Goal: Check status: Check status

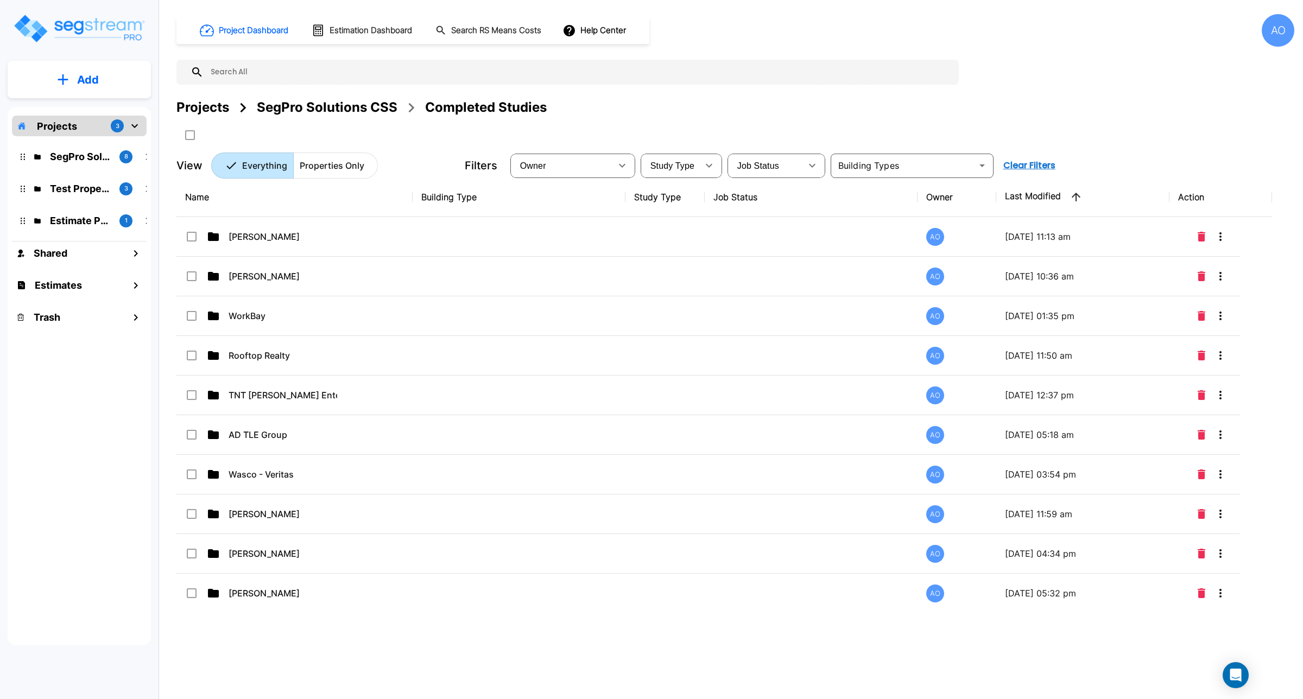
click at [355, 107] on div "SegPro Solutions CSS" at bounding box center [327, 108] width 141 height 20
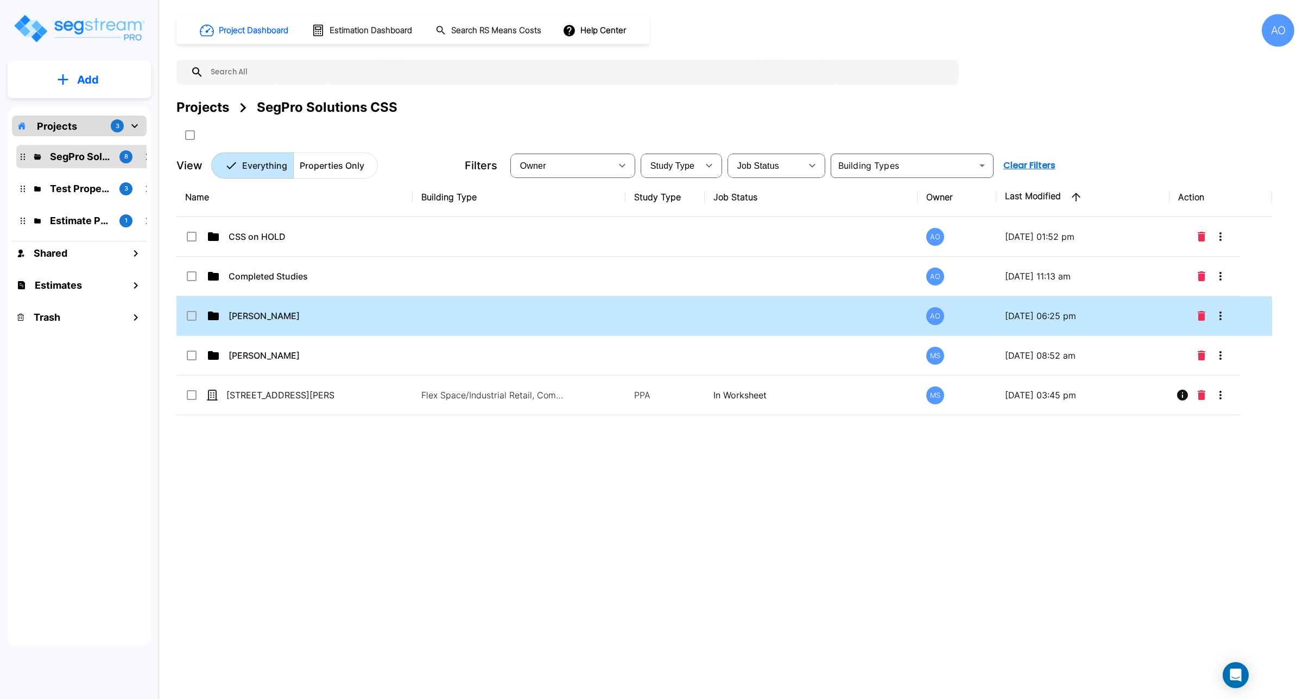
click at [243, 324] on td "[PERSON_NAME]" at bounding box center [294, 317] width 236 height 40
checkbox input "true"
click at [243, 324] on td "[PERSON_NAME]" at bounding box center [294, 317] width 236 height 40
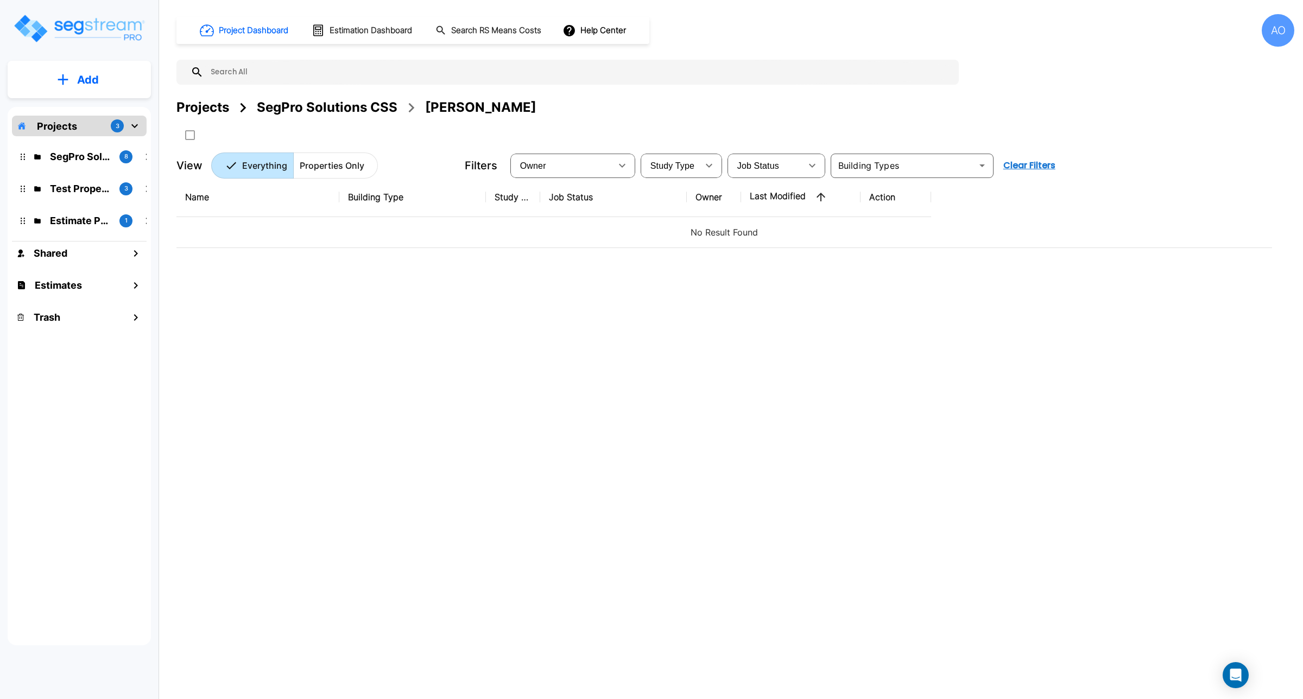
click at [303, 106] on div "SegPro Solutions CSS" at bounding box center [327, 108] width 141 height 20
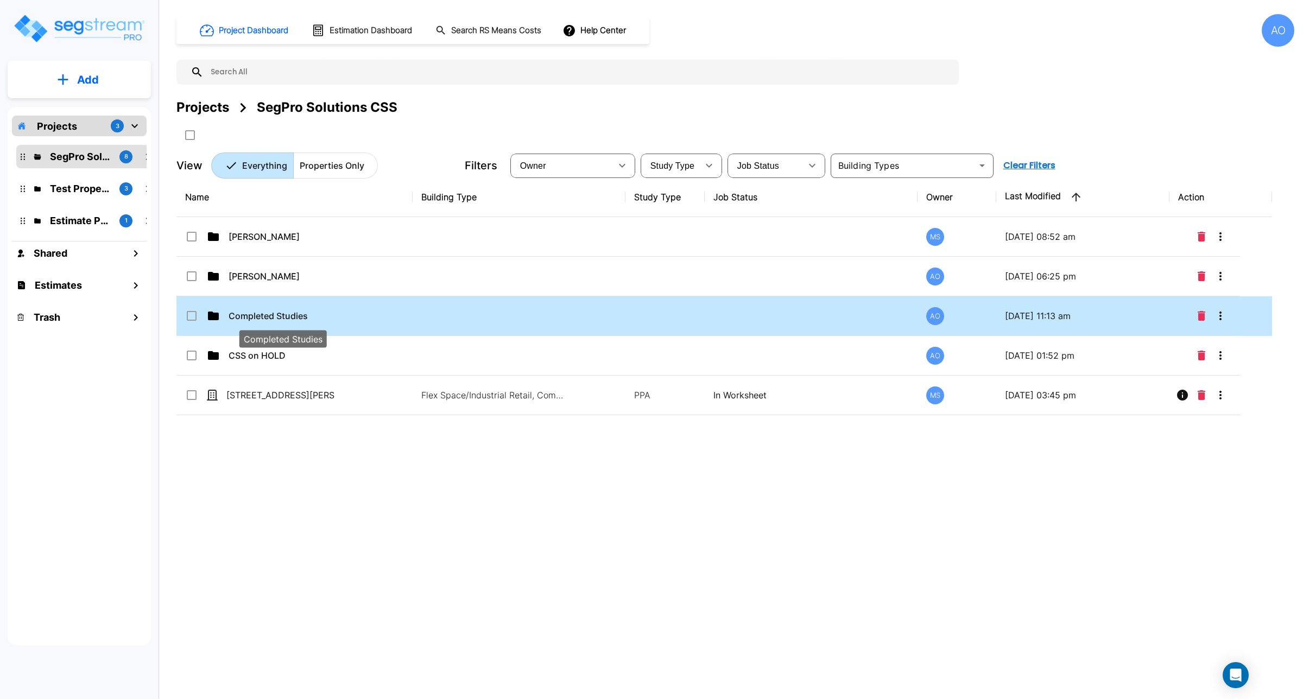
click at [300, 315] on p "Completed Studies" at bounding box center [283, 316] width 109 height 13
checkbox input "true"
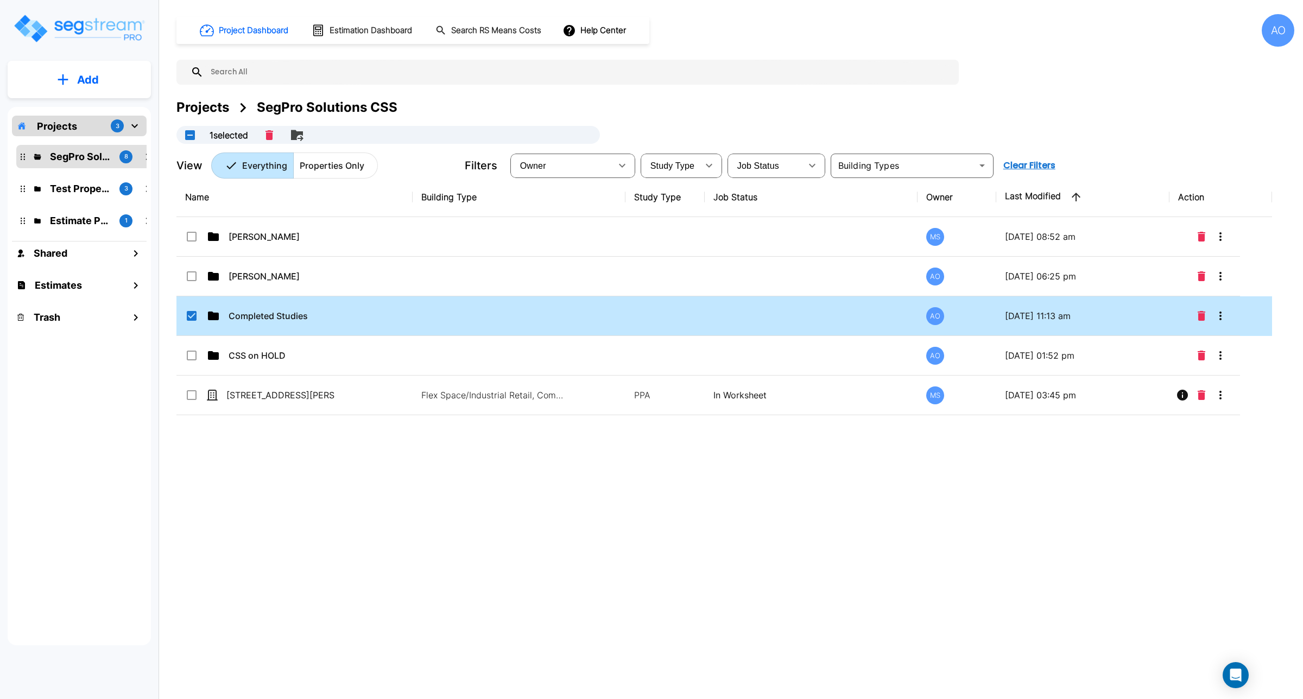
click at [345, 529] on div "Name Building Type Study Type Job Status Owner Last Modified Action [PERSON_NAM…" at bounding box center [724, 395] width 1096 height 434
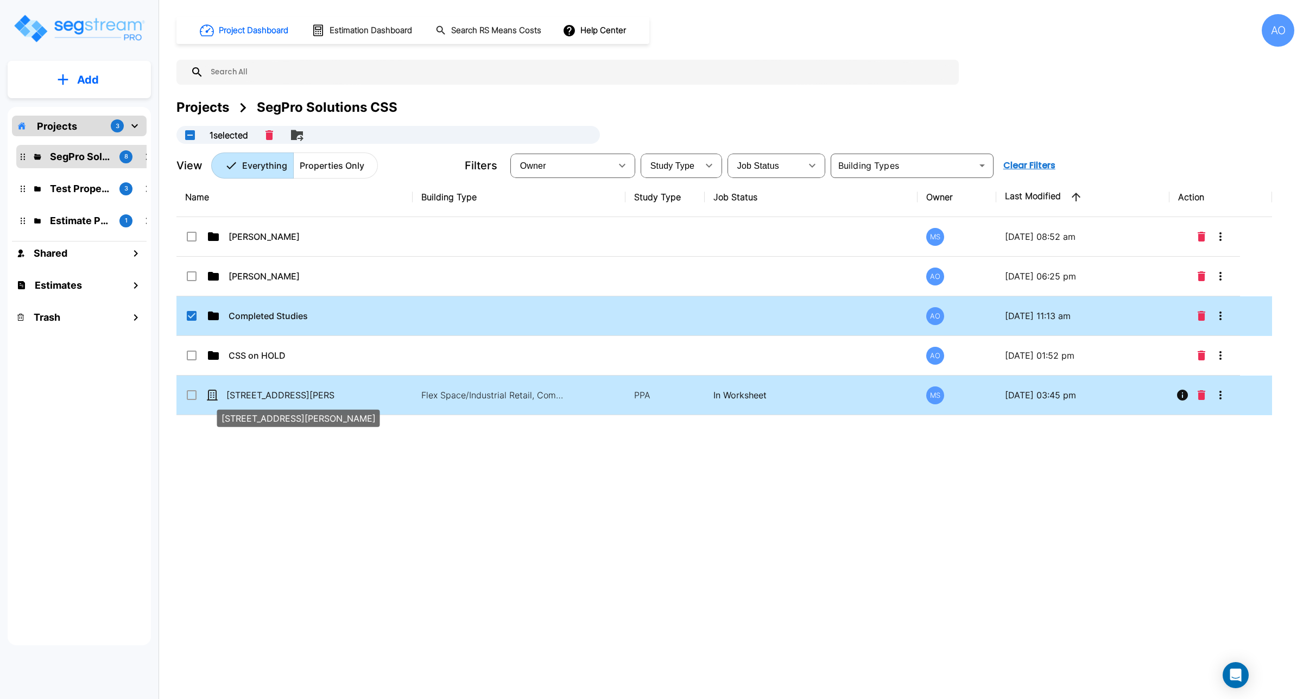
click at [286, 398] on p "[STREET_ADDRESS][PERSON_NAME]" at bounding box center [280, 395] width 109 height 13
checkbox input "true"
click at [286, 398] on p "[STREET_ADDRESS][PERSON_NAME]" at bounding box center [280, 395] width 109 height 13
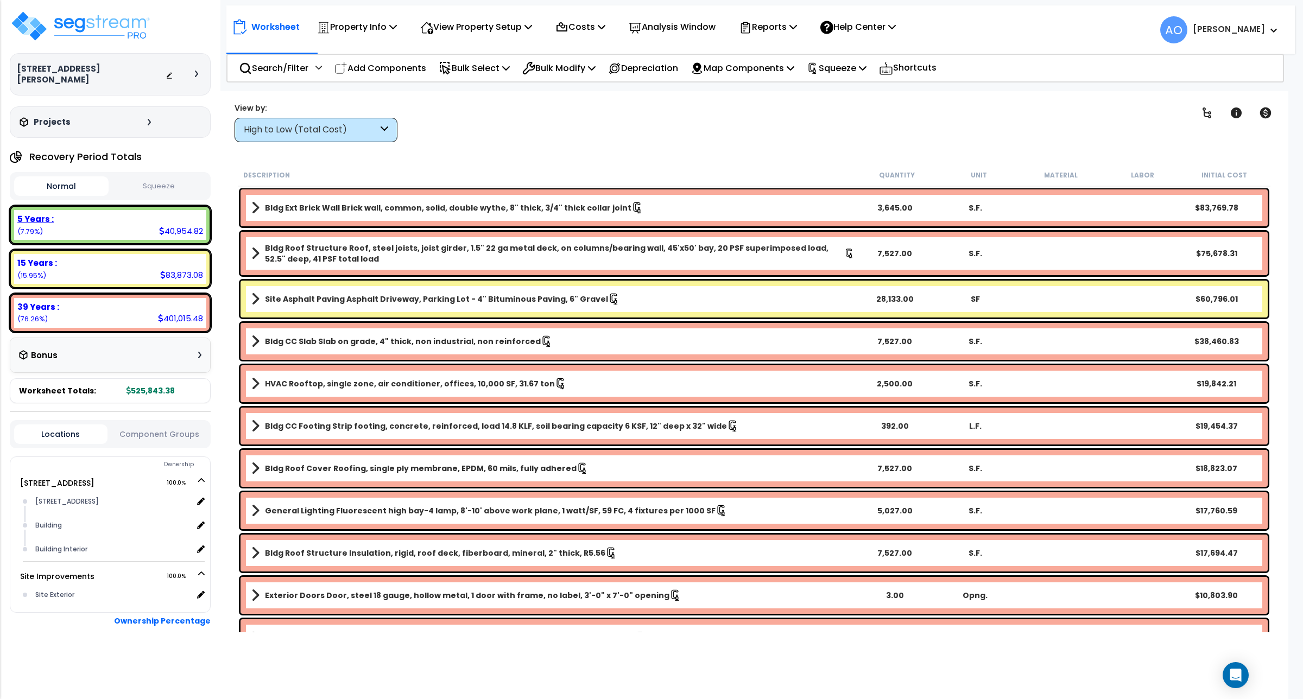
click at [45, 213] on b "5 Years :" at bounding box center [35, 218] width 36 height 11
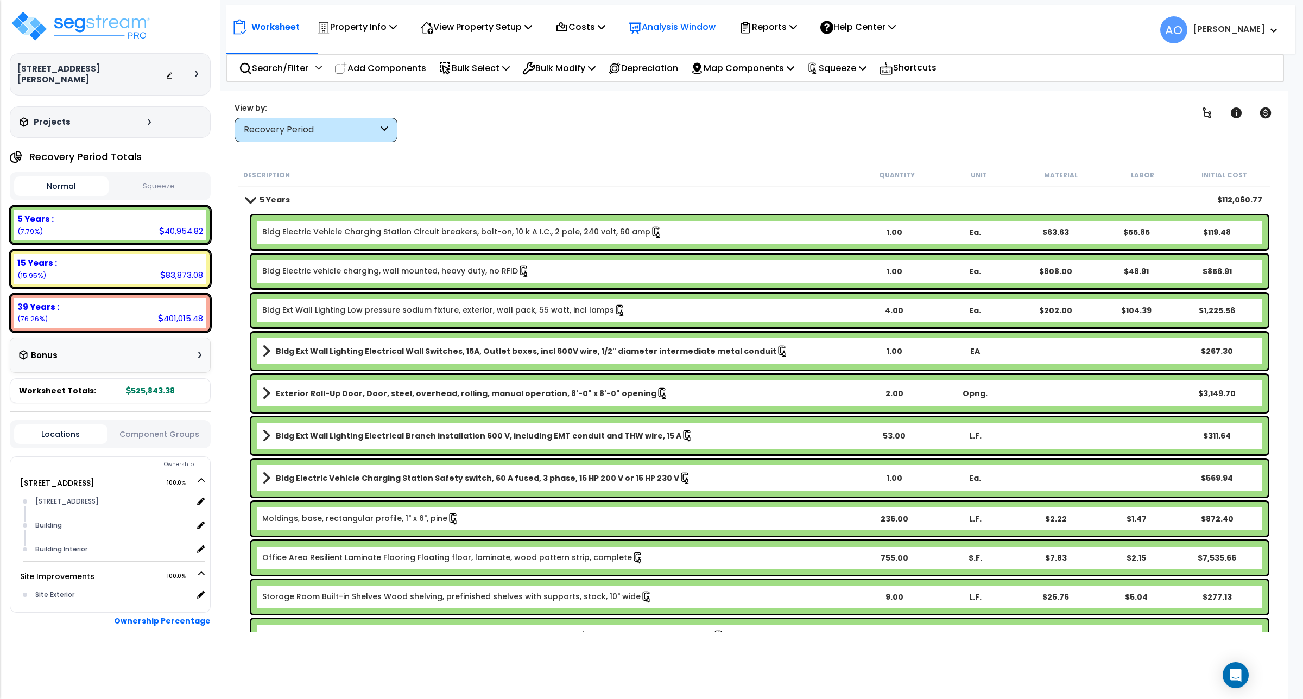
click at [675, 34] on p "Analysis Window" at bounding box center [672, 27] width 87 height 15
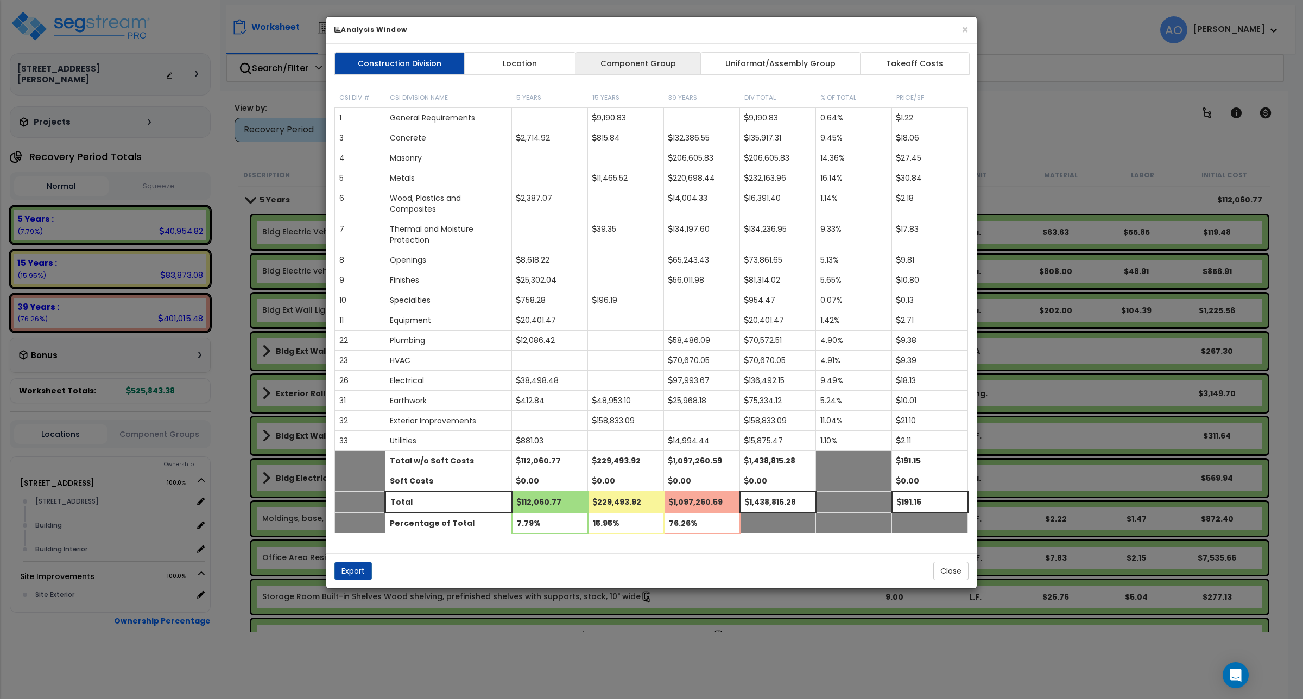
click at [644, 66] on link "Component Group" at bounding box center [638, 63] width 126 height 23
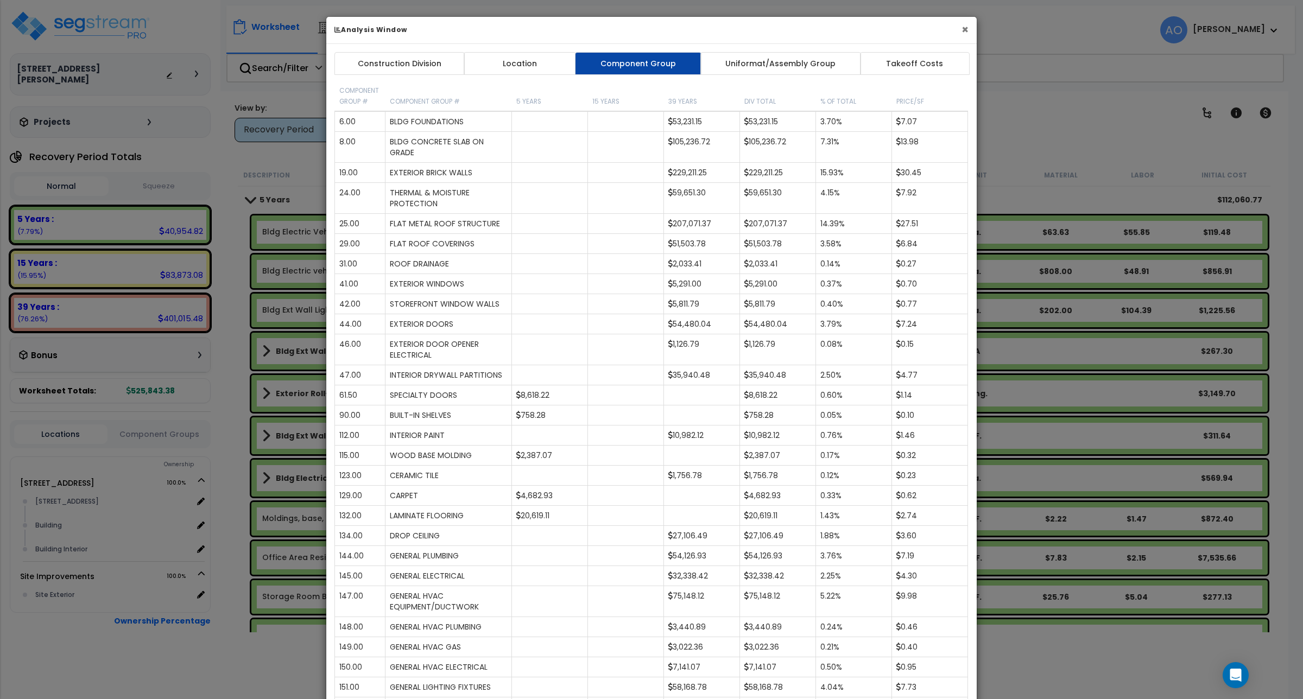
click at [965, 31] on button "×" at bounding box center [965, 29] width 7 height 11
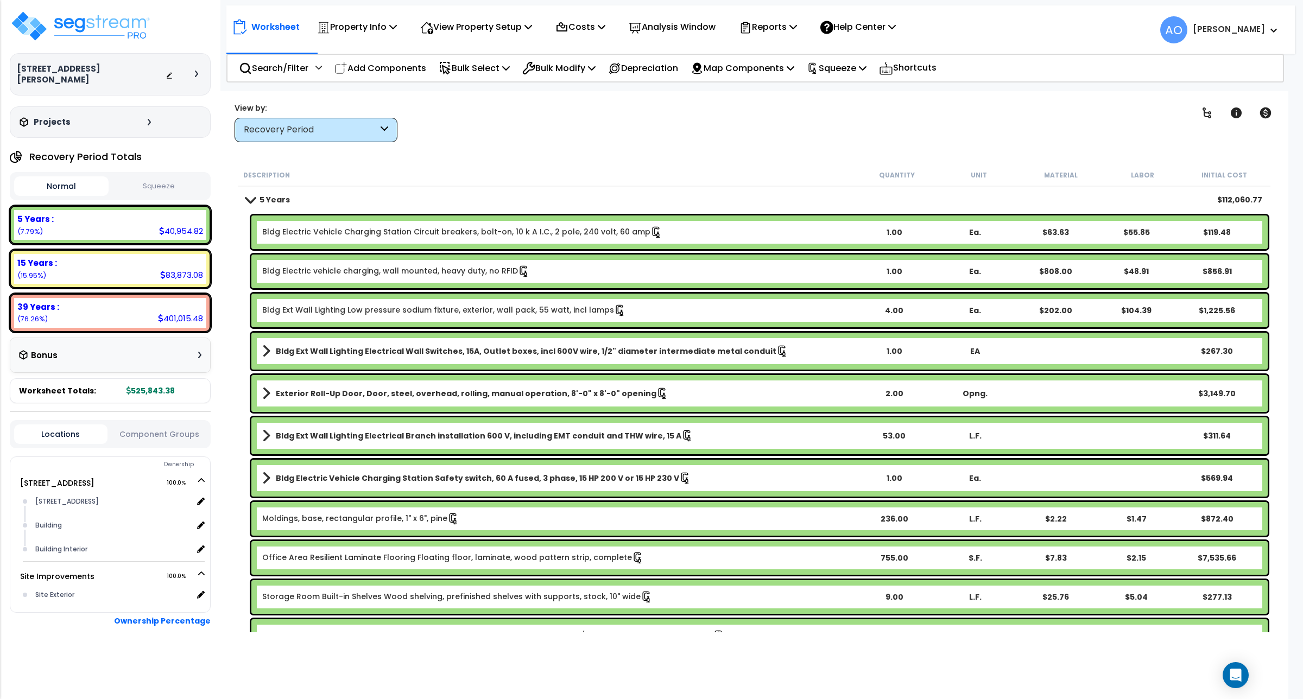
click at [166, 180] on button "Squeeze" at bounding box center [158, 186] width 94 height 19
click at [102, 17] on img at bounding box center [80, 26] width 141 height 33
